Goal: Task Accomplishment & Management: Use online tool/utility

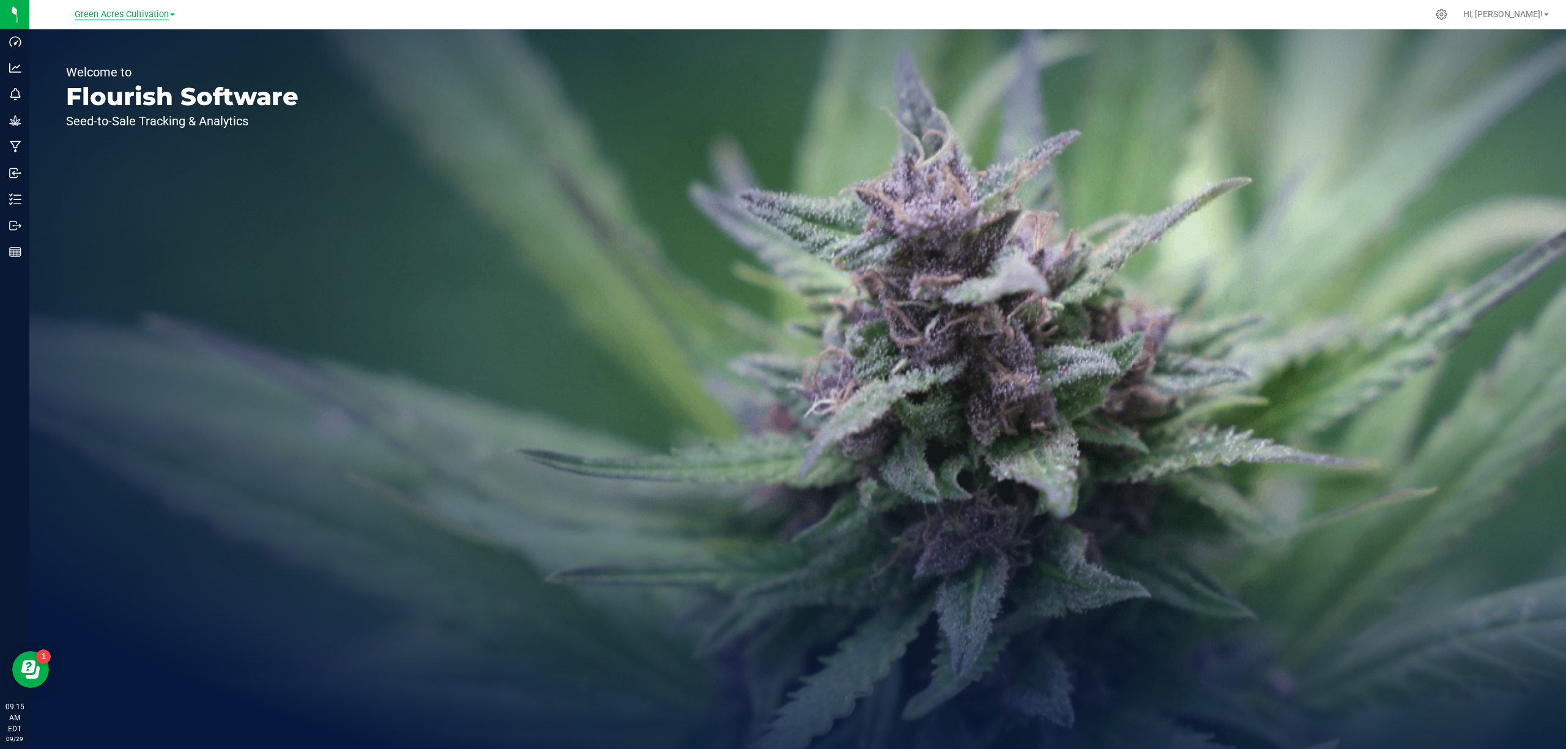
click at [165, 16] on span "Green Acres Cultivation" at bounding box center [122, 14] width 94 height 11
click at [157, 60] on link "Green Acres Manufacturing" at bounding box center [124, 59] width 179 height 17
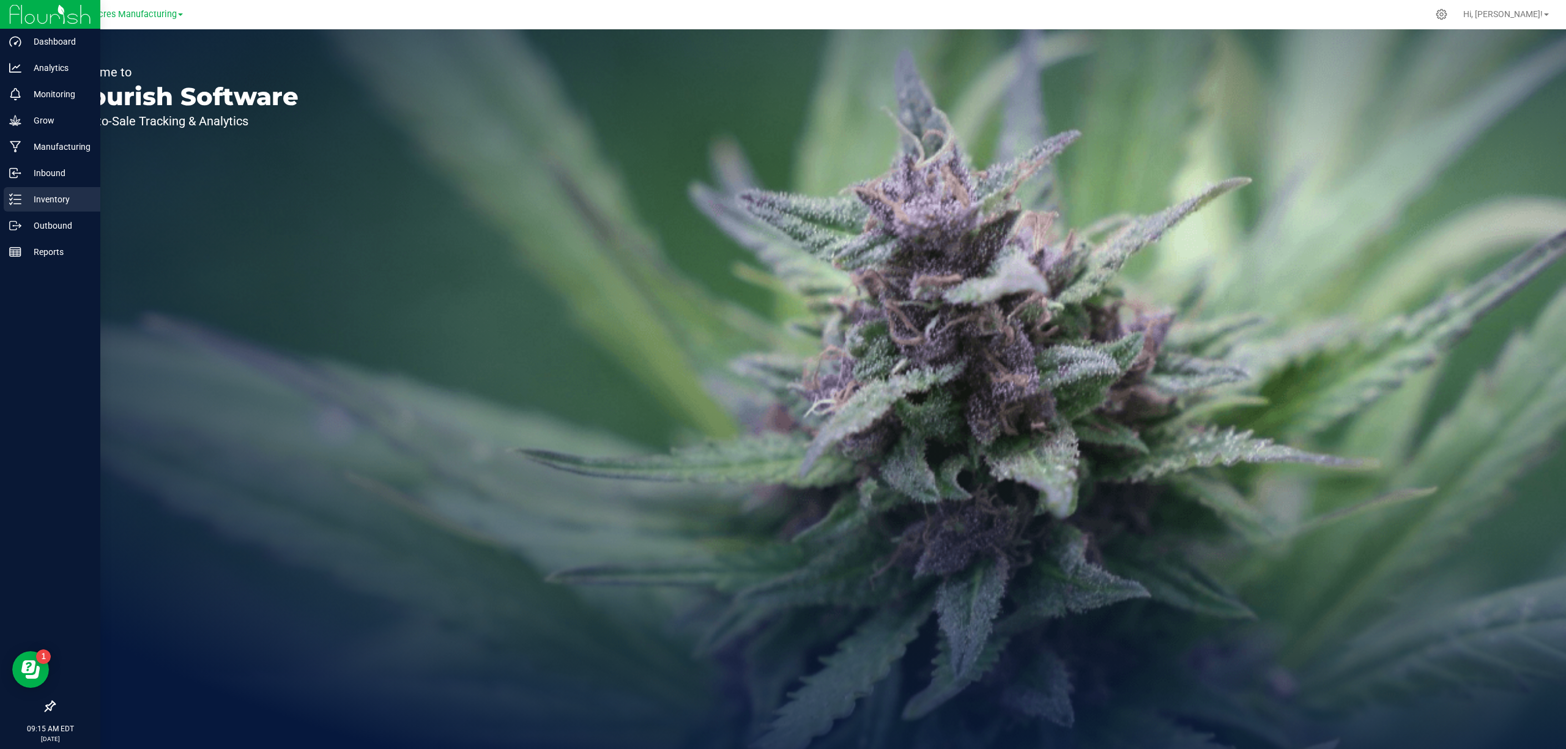
click at [61, 201] on p "Inventory" at bounding box center [57, 199] width 73 height 15
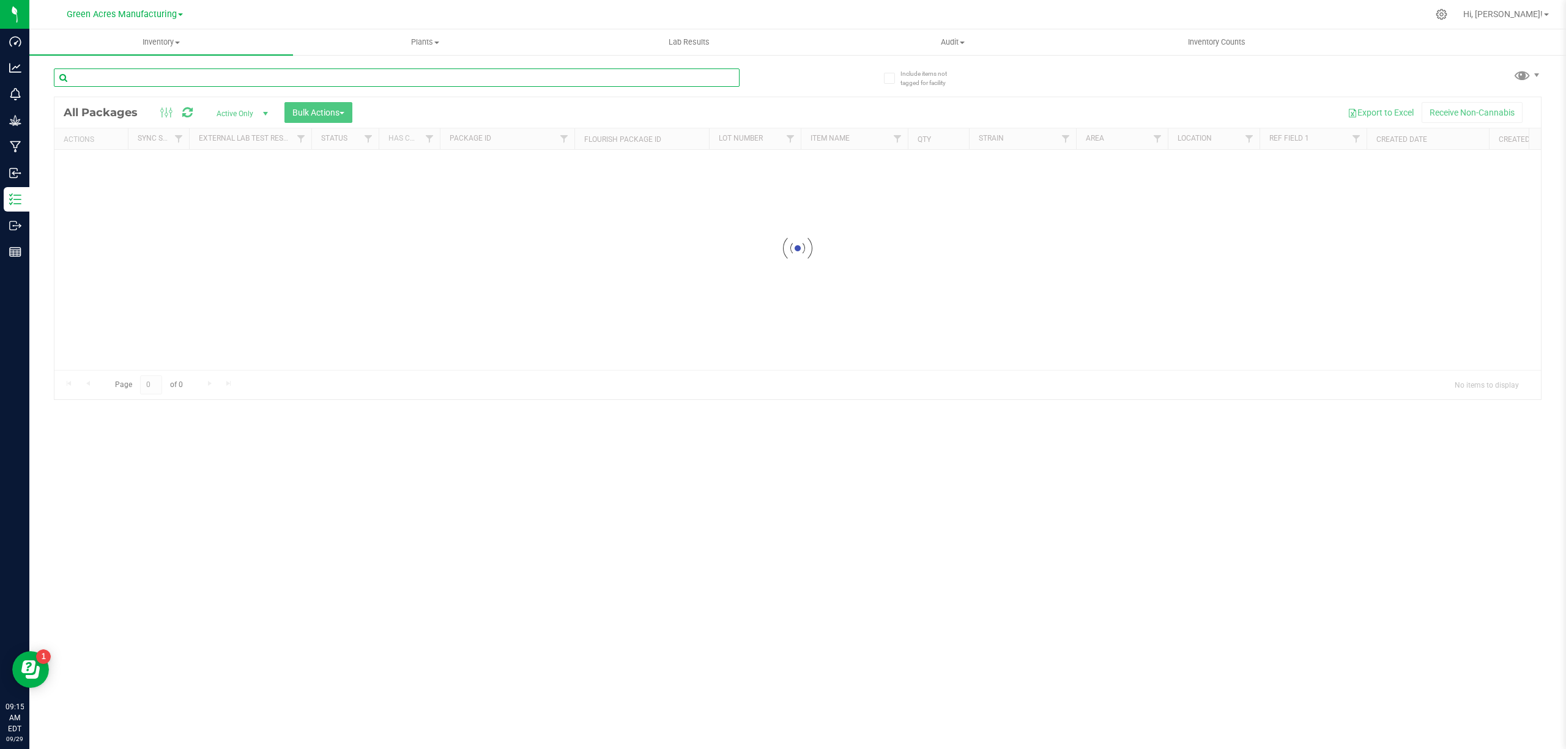
click at [228, 72] on input "text" at bounding box center [397, 78] width 686 height 18
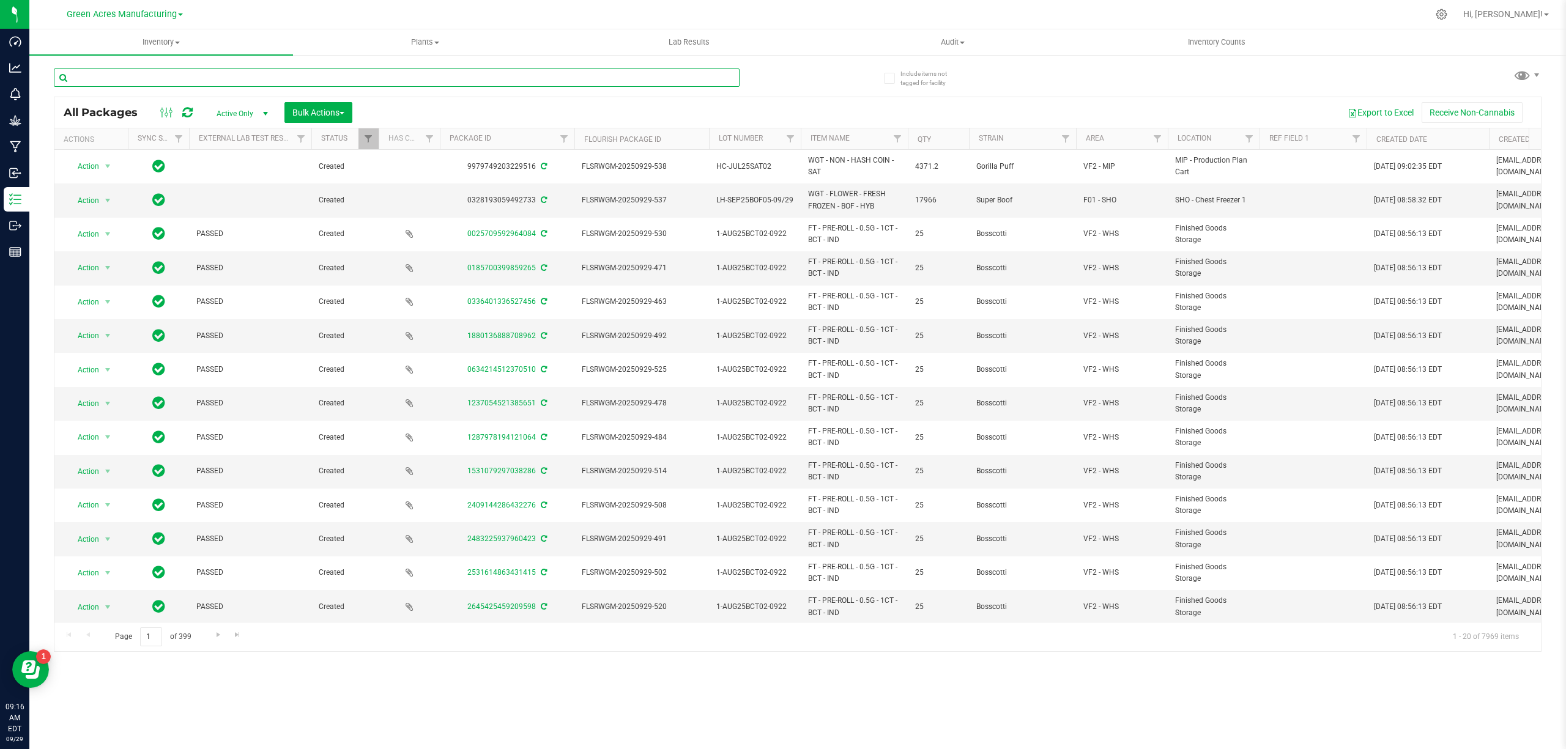
click at [401, 78] on input "text" at bounding box center [397, 78] width 686 height 18
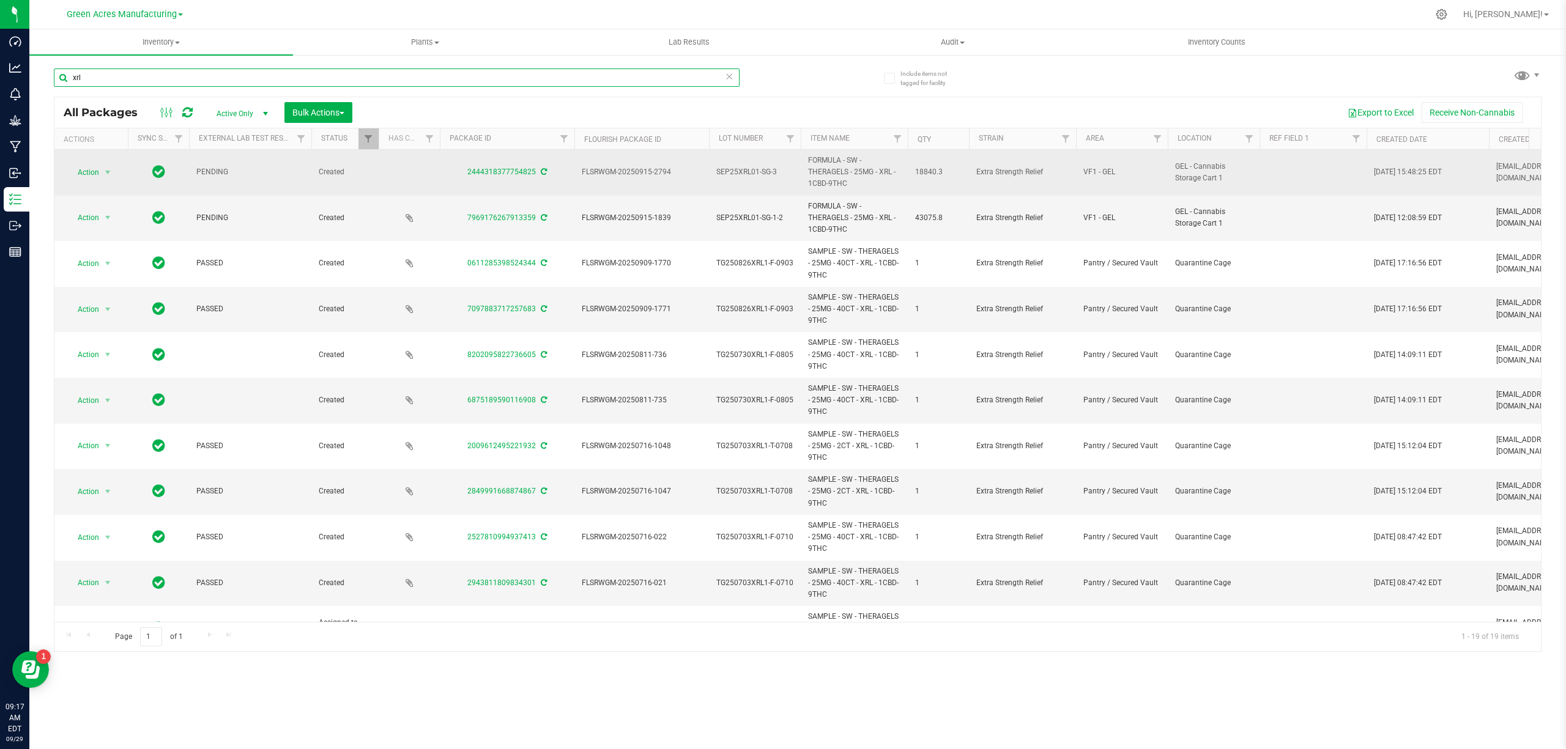
type input "xrl"
click at [757, 174] on span "SEP25XRL01-SG-3" at bounding box center [754, 172] width 77 height 12
click at [757, 174] on input "SEP25XRL01-SG-3" at bounding box center [751, 172] width 87 height 19
click at [759, 219] on span "SEP25XRL01-SG-1-2" at bounding box center [754, 218] width 77 height 12
click at [757, 216] on input "SEP25XRL01-SG-1-2" at bounding box center [751, 218] width 87 height 19
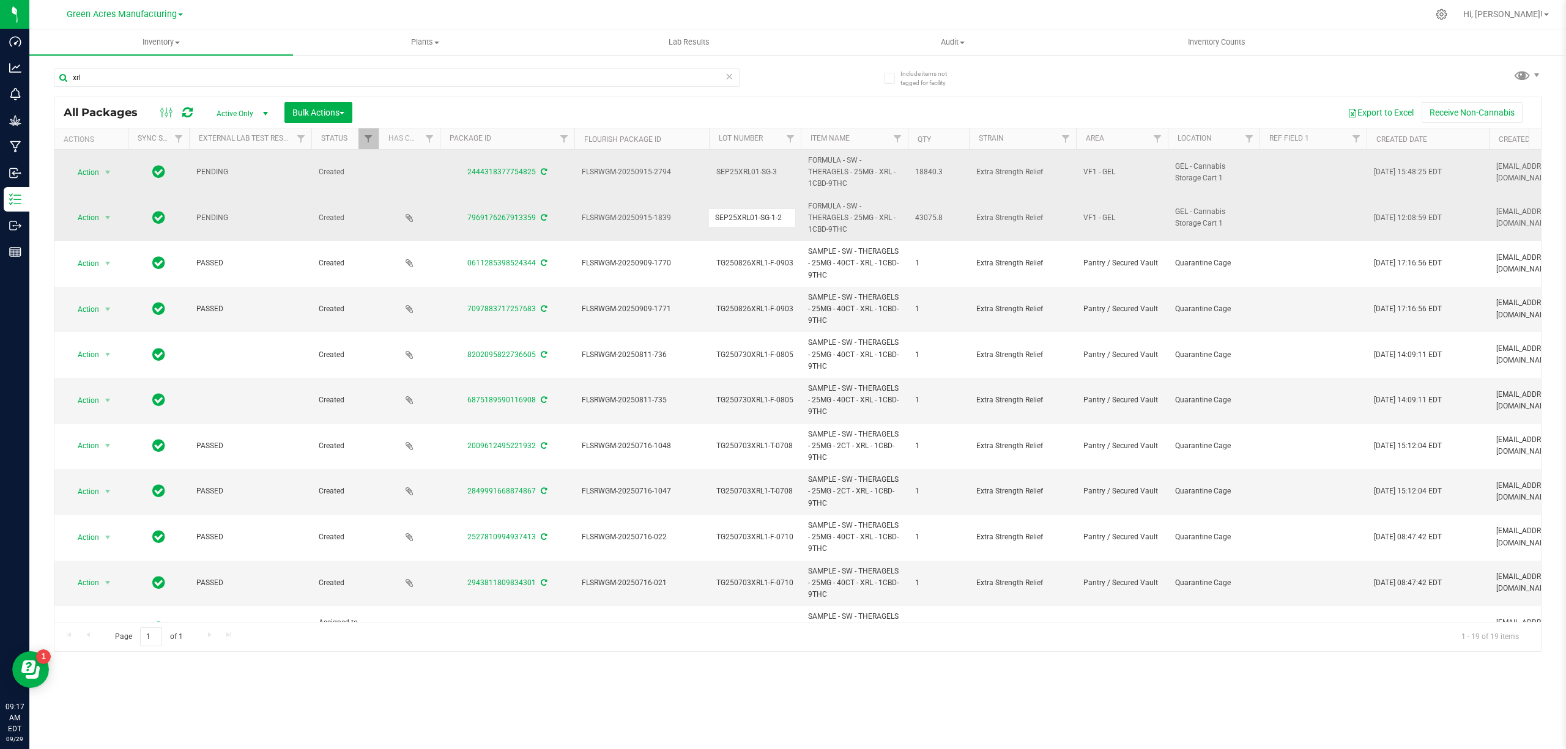
click at [757, 216] on input "SEP25XRL01-SG-1-2" at bounding box center [751, 218] width 87 height 19
click at [752, 177] on span "SEP25XRL01-SG-3" at bounding box center [754, 172] width 77 height 12
click at [752, 173] on input "SEP25XRL01-SG-3" at bounding box center [751, 172] width 87 height 19
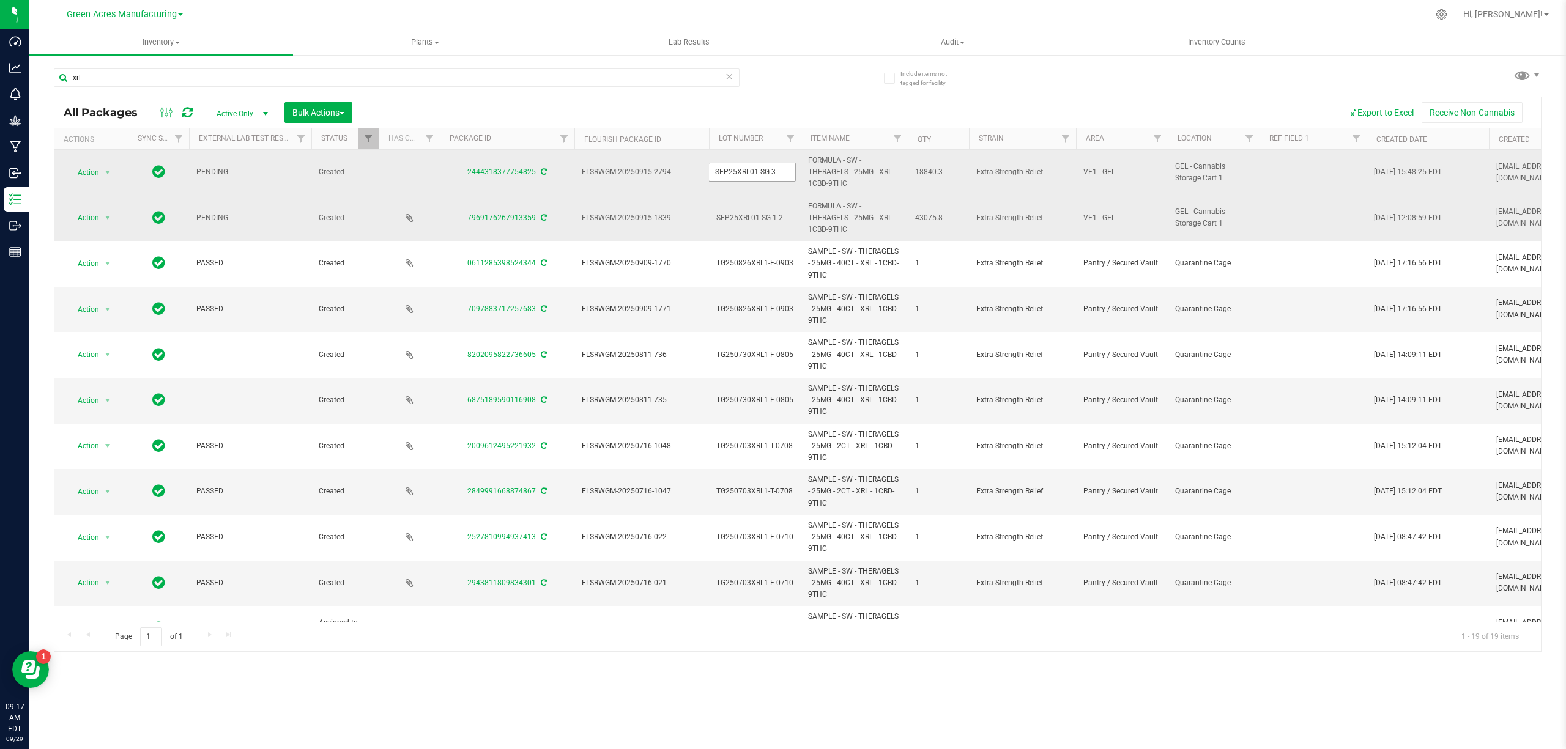
click at [752, 173] on input "SEP25XRL01-SG-3" at bounding box center [751, 172] width 87 height 19
click at [835, 166] on span "FORMULA - SW - THERAGELS - 25MG - XRL - 1CBD-9THC" at bounding box center [854, 172] width 92 height 35
copy tr "FORMULA - SW - THERAGELS - 25MG - XRL - 1CBD-9THC"
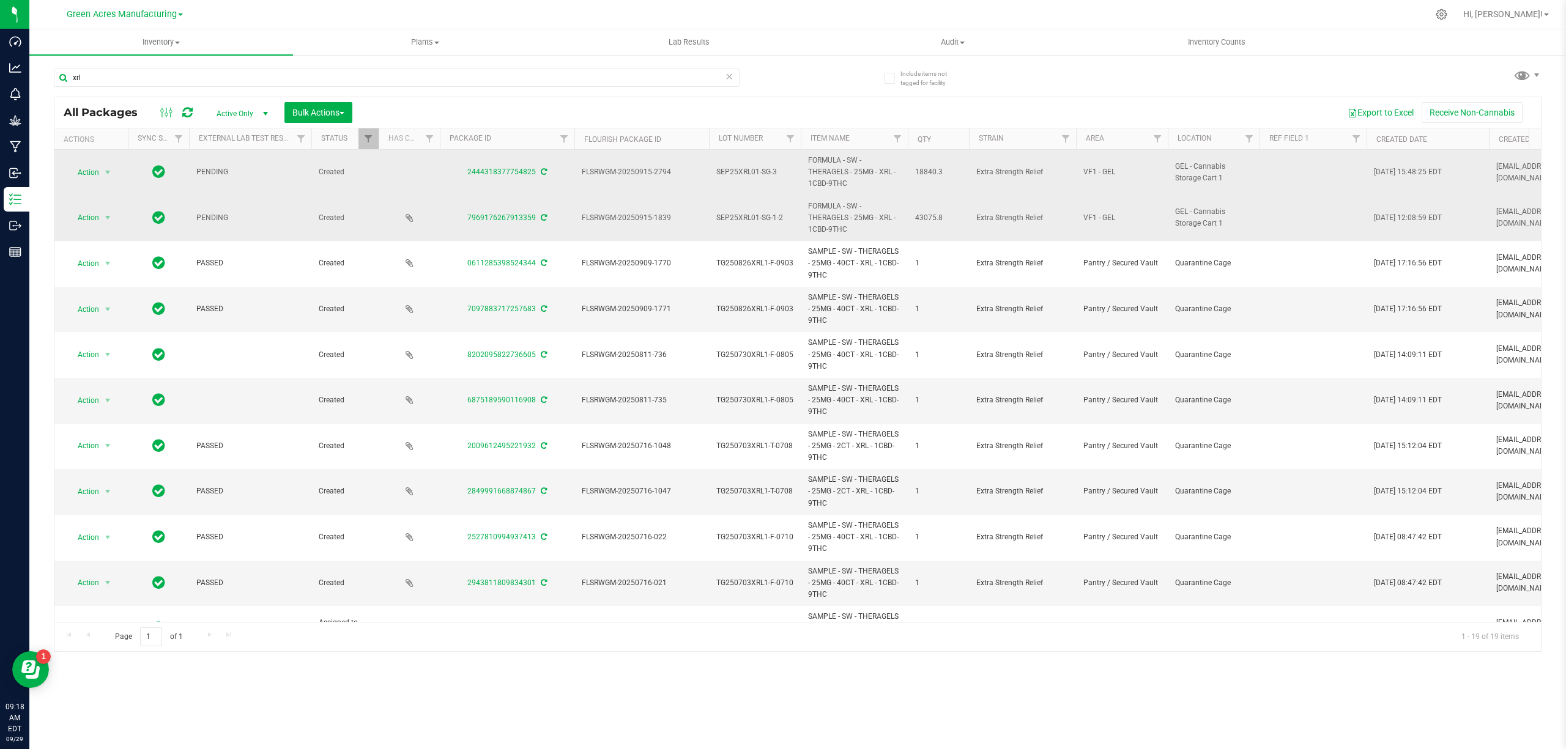
click at [632, 163] on td "FLSRWGM-20250915-2794" at bounding box center [641, 173] width 135 height 46
click at [630, 174] on span "FLSRWGM-20250915-2794" at bounding box center [642, 172] width 120 height 12
copy tr "FLSRWGM-20250915-2794"
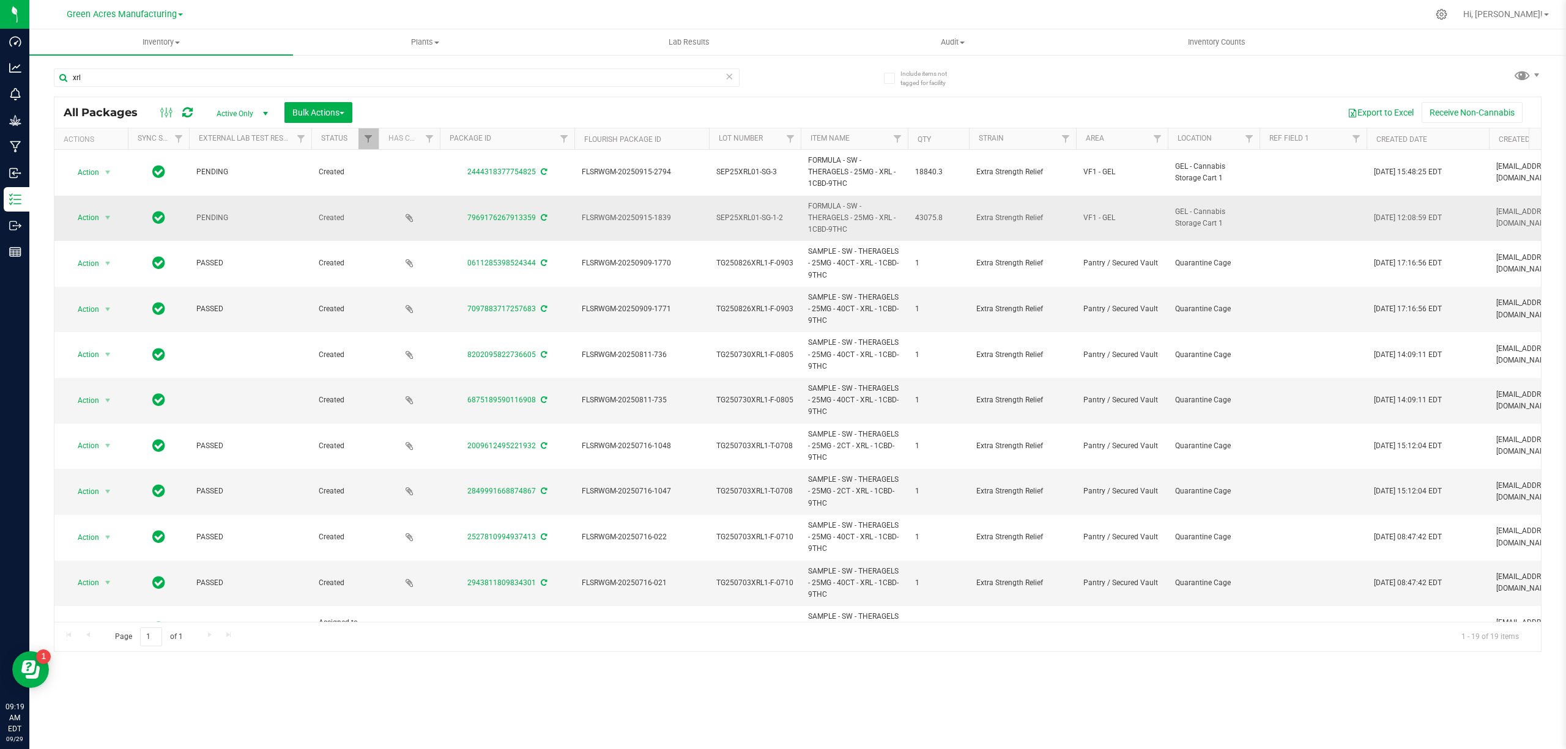
click at [647, 217] on span "FLSRWGM-20250915-1839" at bounding box center [642, 218] width 120 height 12
copy tr "FLSRWGM-20250915-1839"
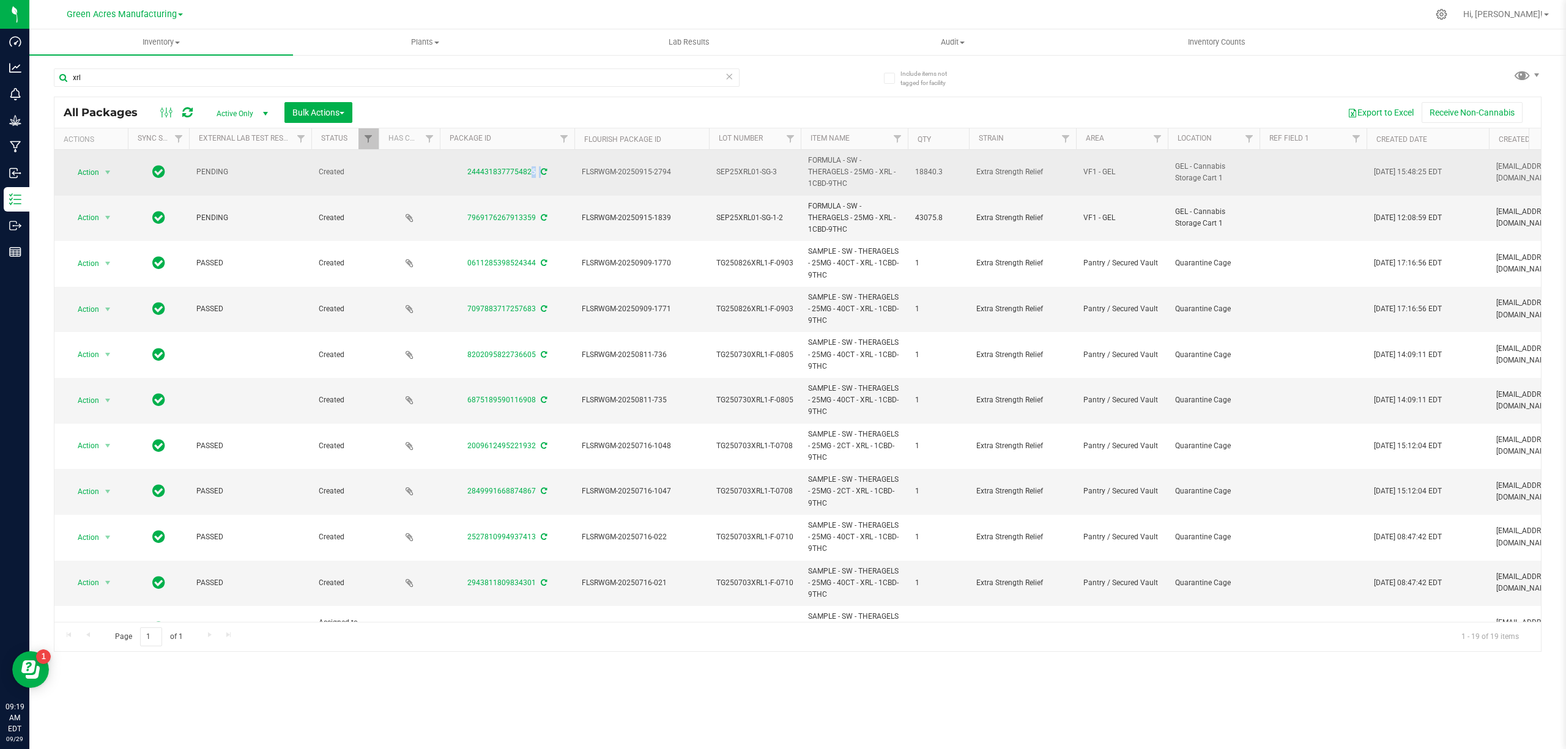
drag, startPoint x: 537, startPoint y: 174, endPoint x: 453, endPoint y: 173, distance: 84.4
click at [453, 173] on div "2444318377754825" at bounding box center [507, 172] width 138 height 12
copy div "2444318377754825"
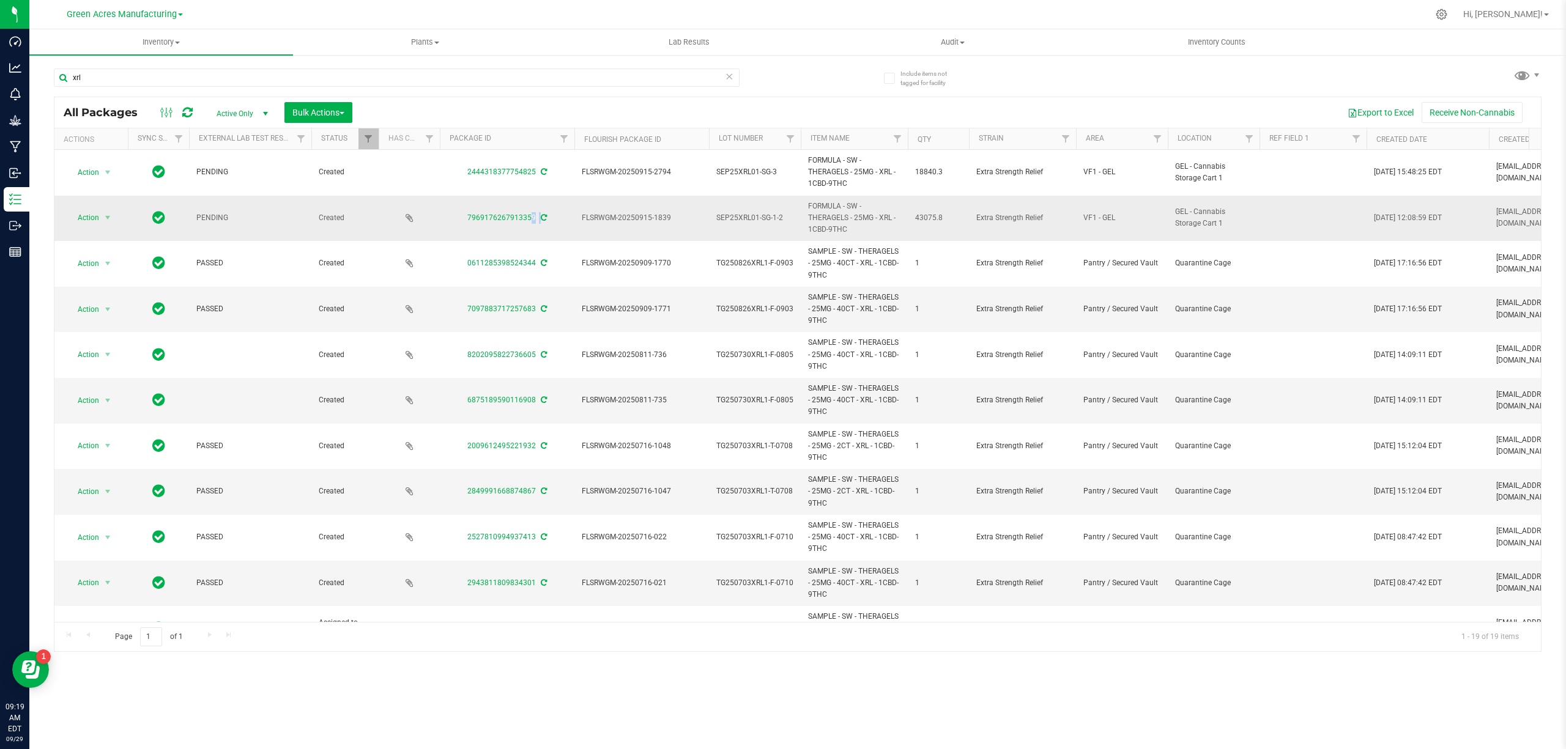
drag, startPoint x: 538, startPoint y: 217, endPoint x: 466, endPoint y: 213, distance: 72.9
click at [455, 213] on div "7969176267913359" at bounding box center [507, 218] width 138 height 12
copy div "7969176267913359"
